Goal: Information Seeking & Learning: Learn about a topic

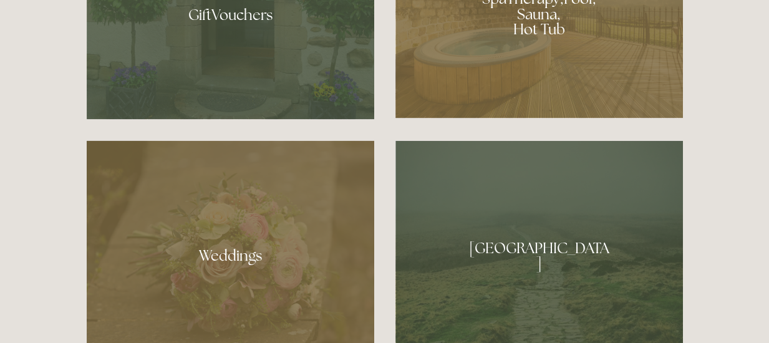
scroll to position [935, 0]
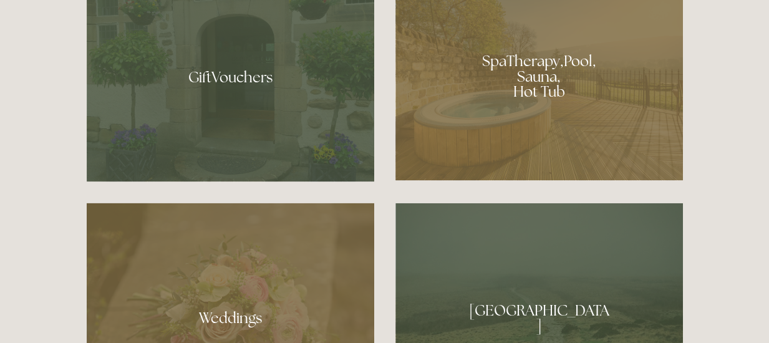
drag, startPoint x: 528, startPoint y: 82, endPoint x: 515, endPoint y: 87, distance: 13.2
click at [528, 82] on div at bounding box center [538, 72] width 287 height 216
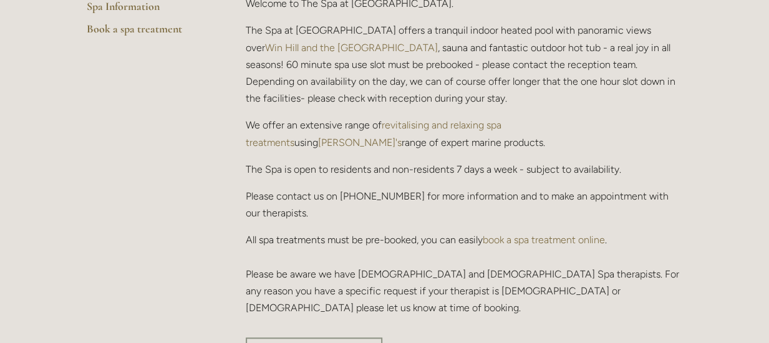
scroll to position [249, 0]
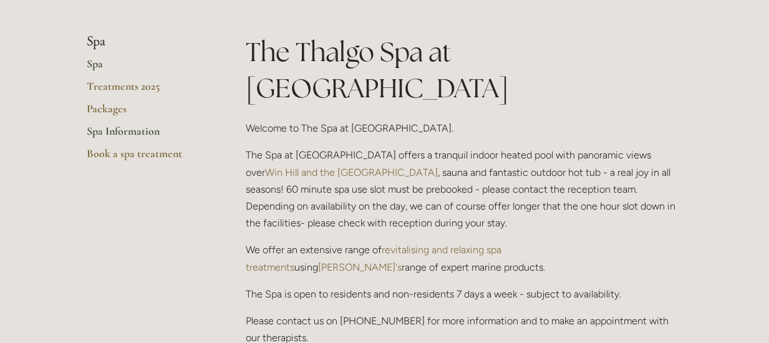
click at [121, 130] on link "Spa Information" at bounding box center [146, 135] width 119 height 22
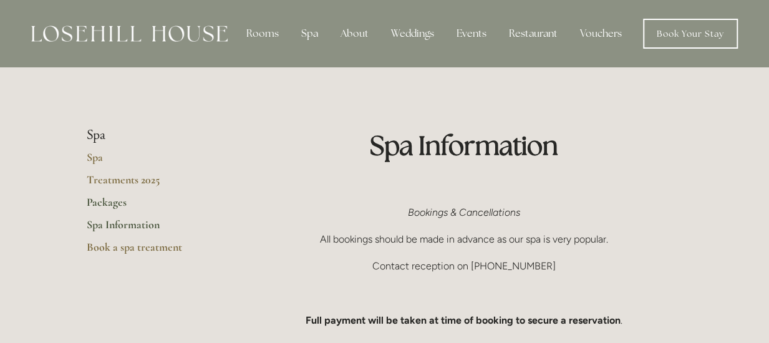
click at [109, 201] on link "Packages" at bounding box center [146, 206] width 119 height 22
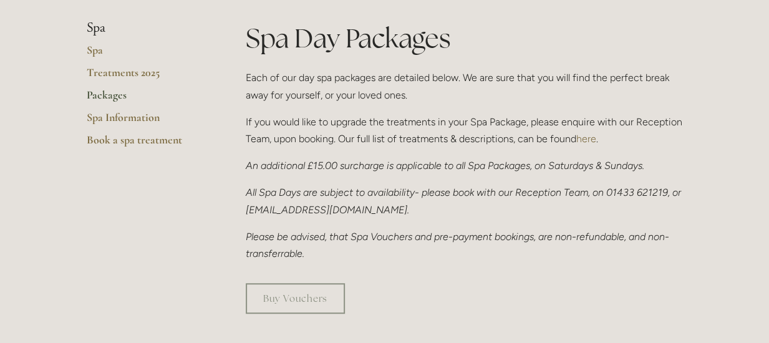
scroll to position [187, 0]
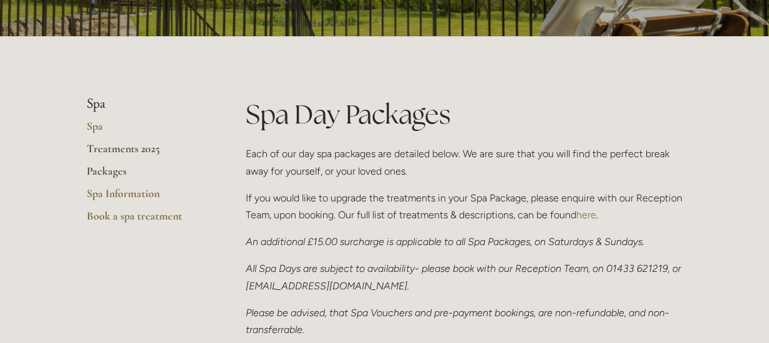
click at [130, 148] on link "Treatments 2025" at bounding box center [146, 153] width 119 height 22
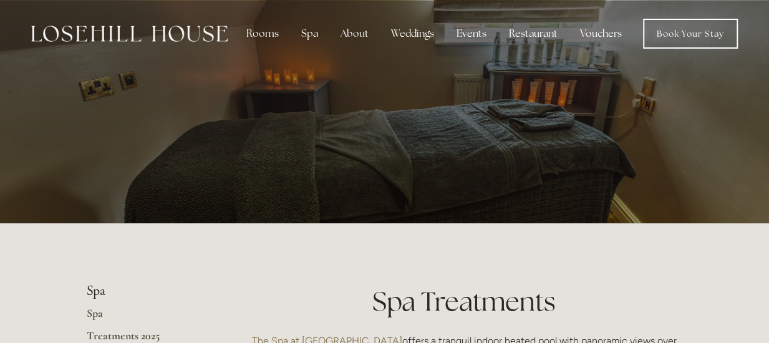
click at [97, 314] on link "Spa" at bounding box center [146, 317] width 119 height 22
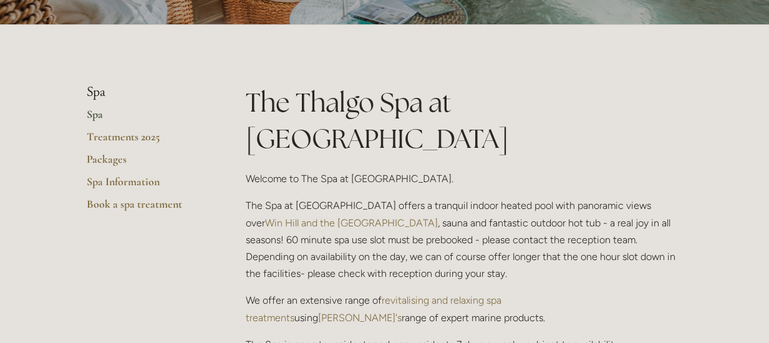
scroll to position [125, 0]
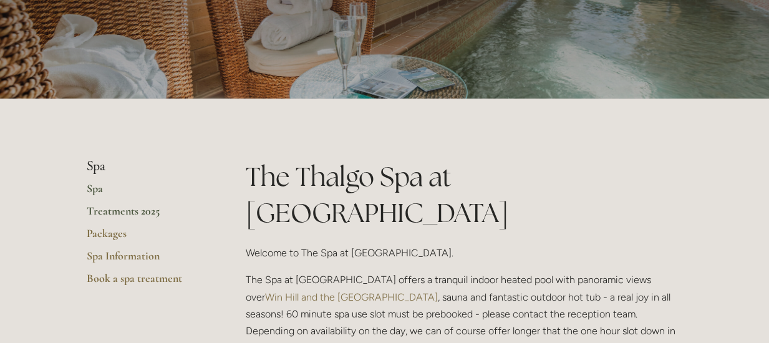
click at [131, 211] on link "Treatments 2025" at bounding box center [146, 215] width 119 height 22
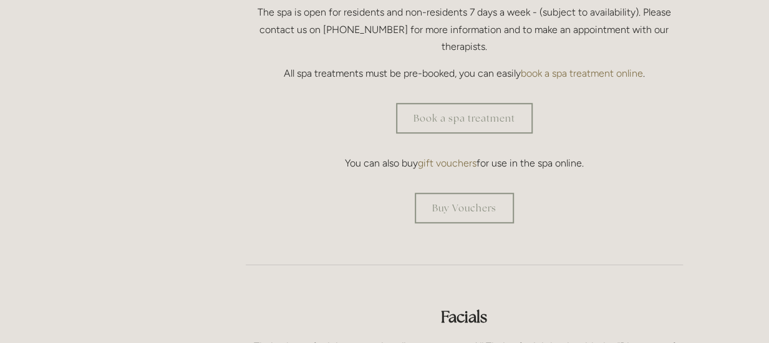
scroll to position [11, 0]
